Goal: Find contact information: Find contact information

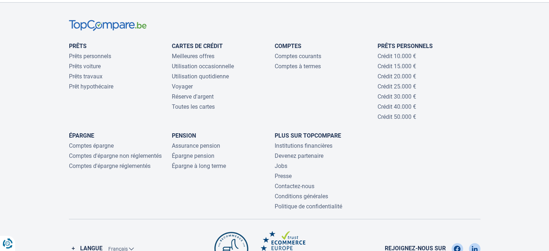
scroll to position [651, 0]
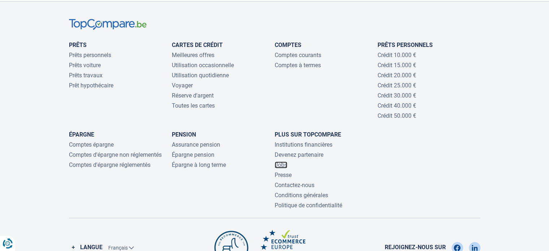
click at [283, 162] on link "Jobs" at bounding box center [281, 164] width 13 height 7
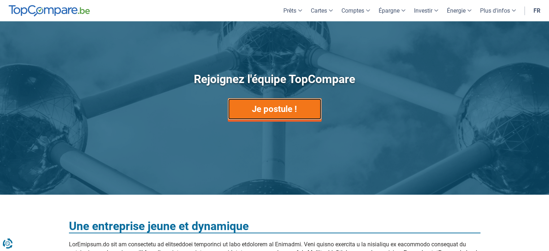
click at [264, 101] on link "Je postule !" at bounding box center [275, 109] width 94 height 22
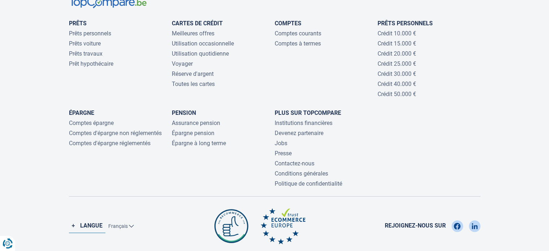
scroll to position [671, 0]
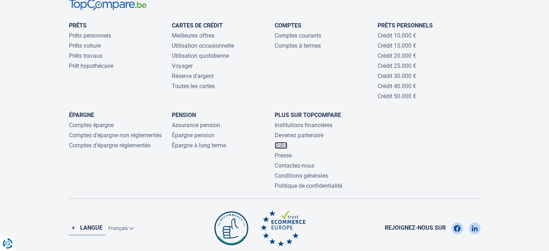
click at [283, 145] on link "Jobs" at bounding box center [281, 145] width 13 height 7
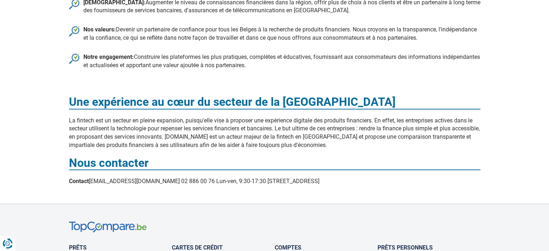
scroll to position [457, 0]
